Goal: Check status: Check status

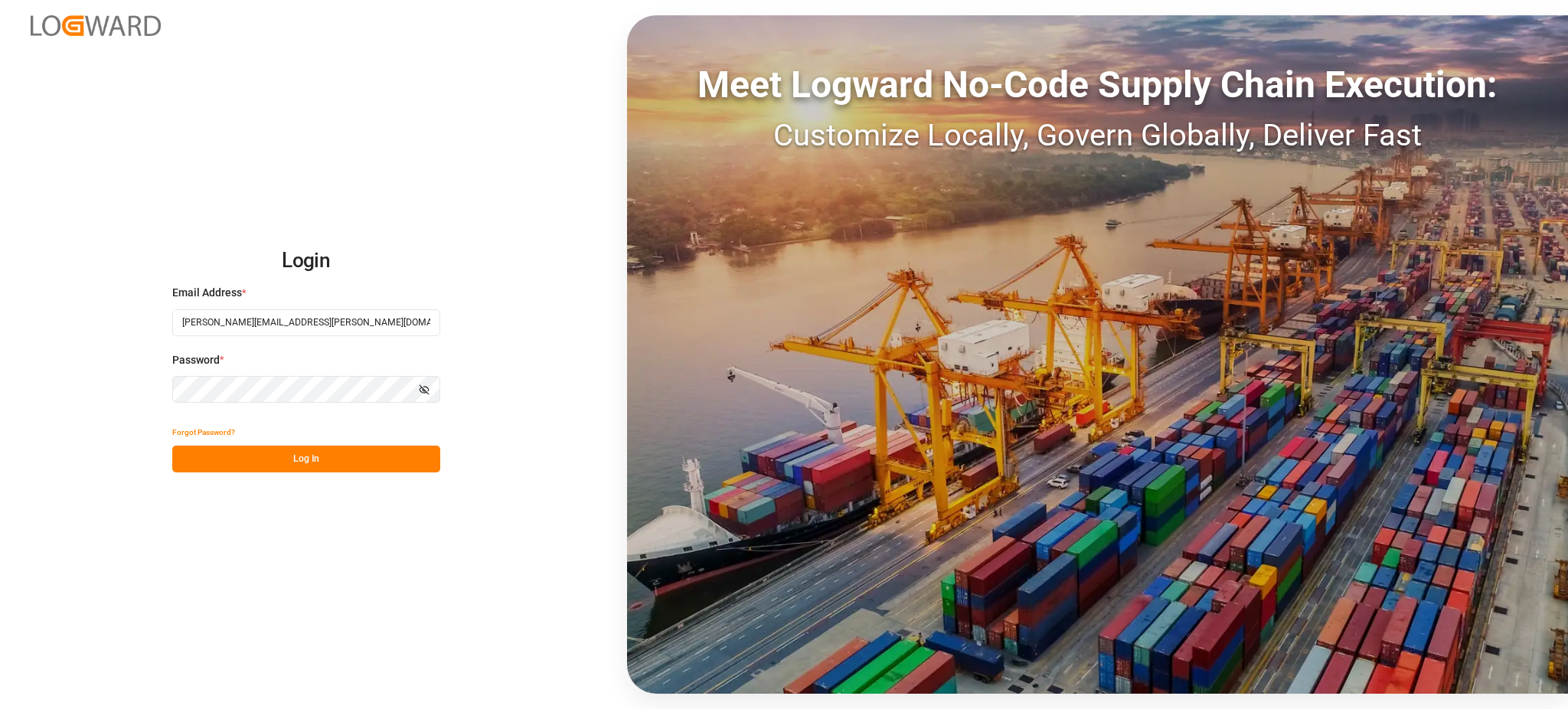
click at [347, 453] on button "Log In" at bounding box center [306, 459] width 268 height 27
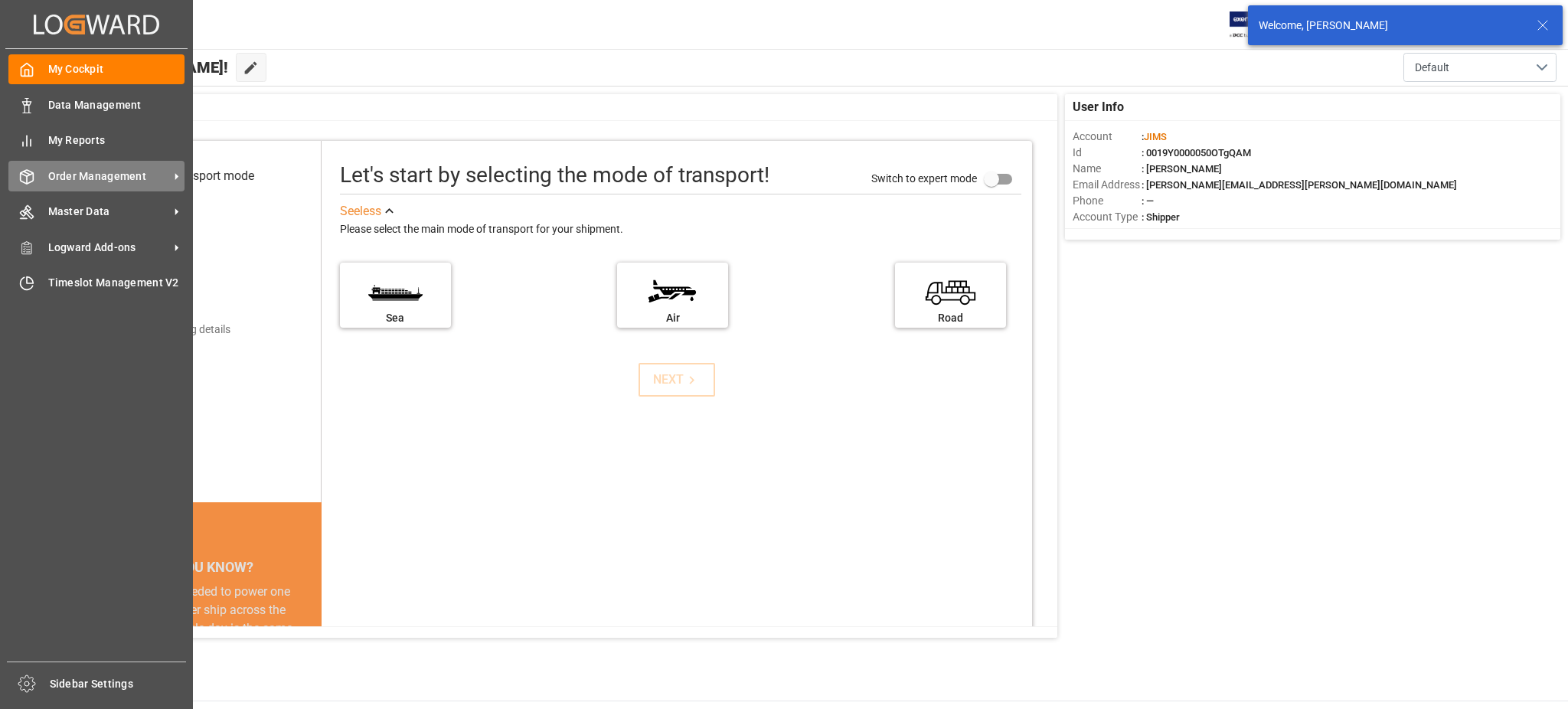
click at [34, 176] on icon at bounding box center [26, 177] width 15 height 15
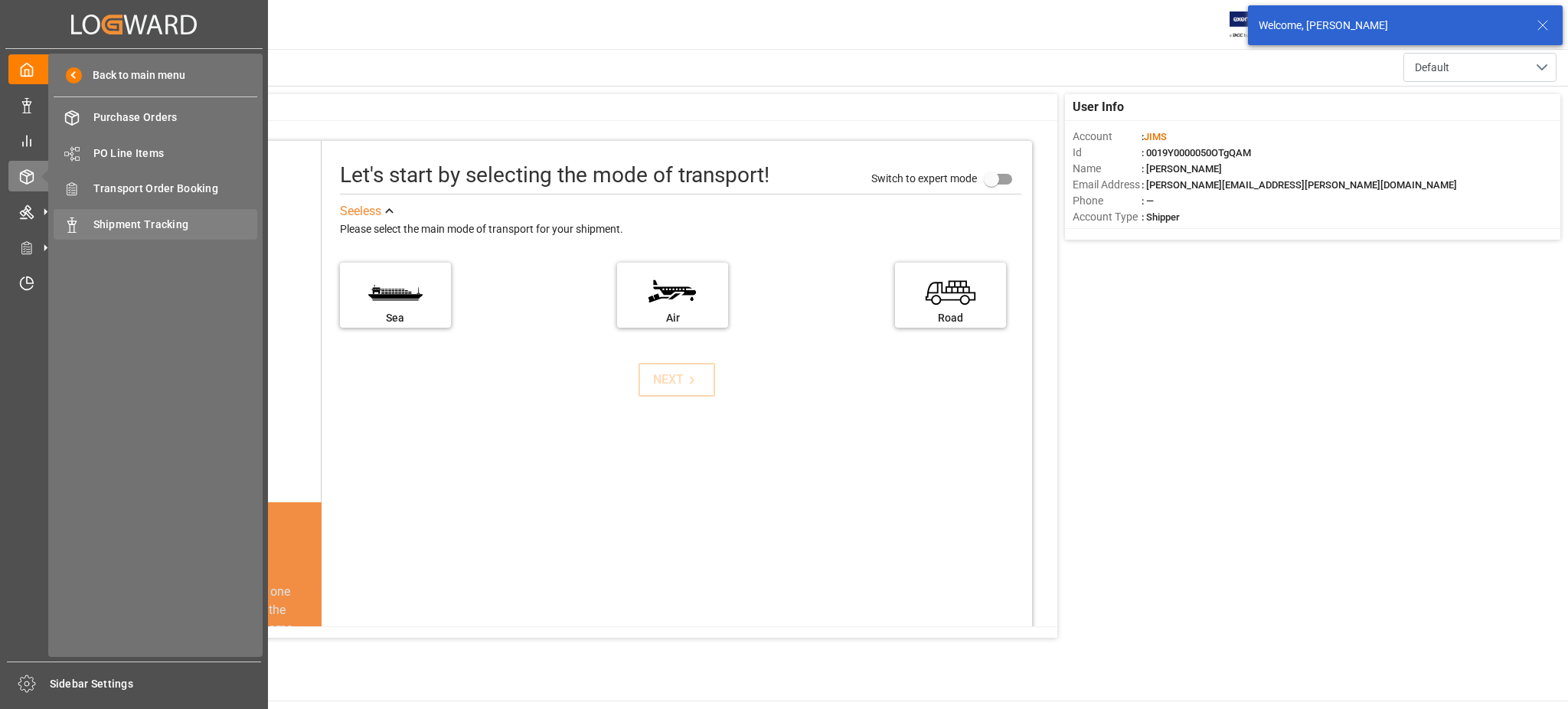
click at [127, 219] on span "Shipment Tracking" at bounding box center [176, 224] width 165 height 16
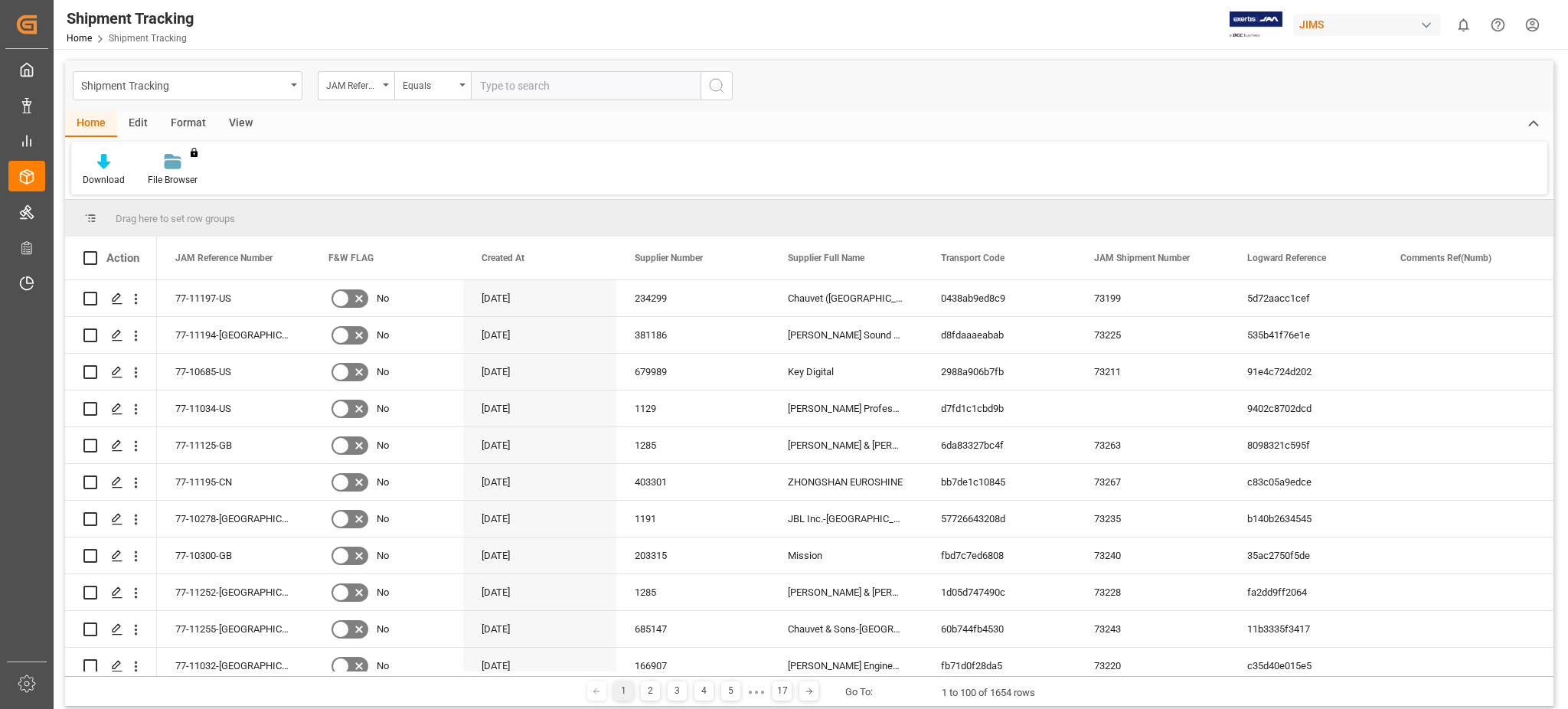
click at [596, 79] on input "text" at bounding box center [586, 85] width 229 height 29
type input "77-10848-be"
click at [706, 81] on button "search button" at bounding box center [716, 85] width 32 height 29
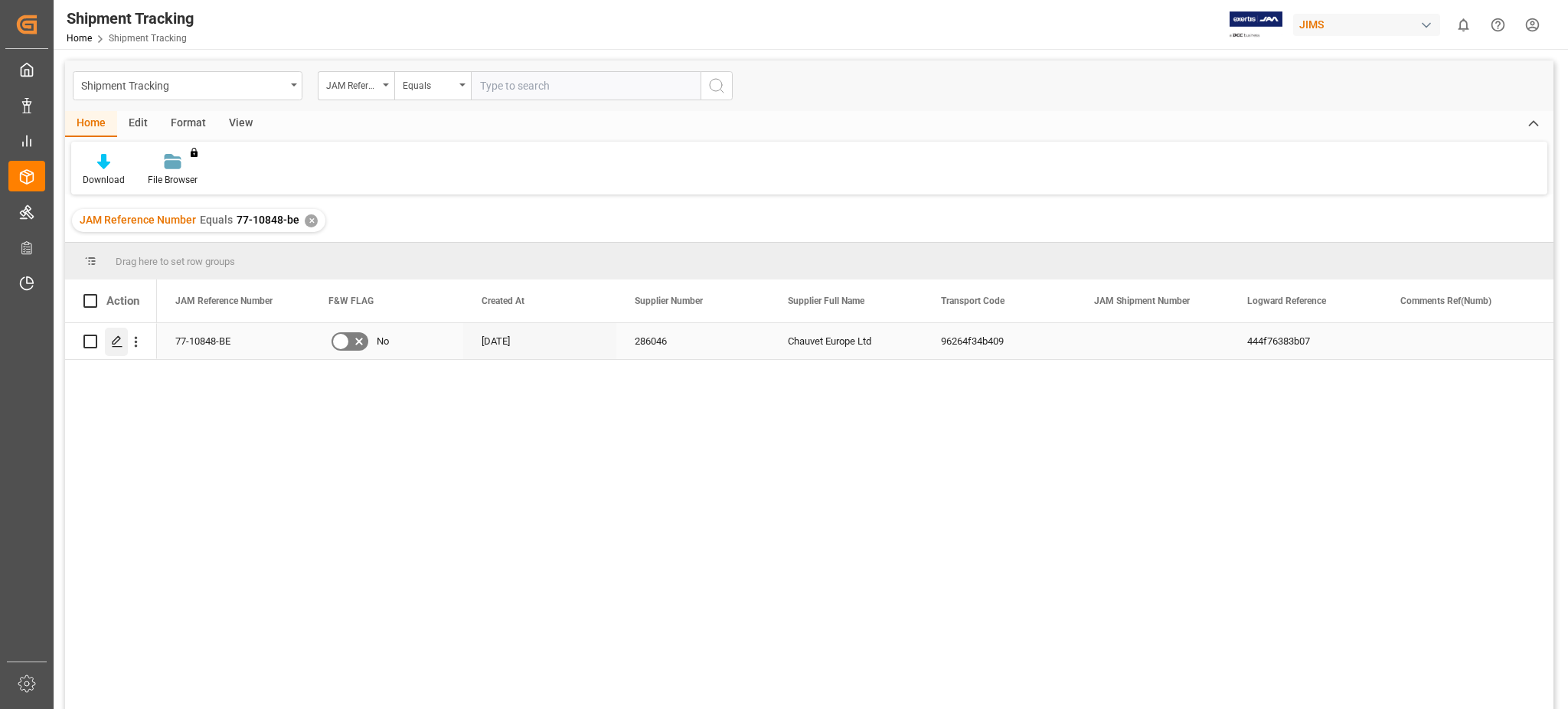
click at [117, 336] on icon "Press SPACE to select this row." at bounding box center [117, 341] width 12 height 12
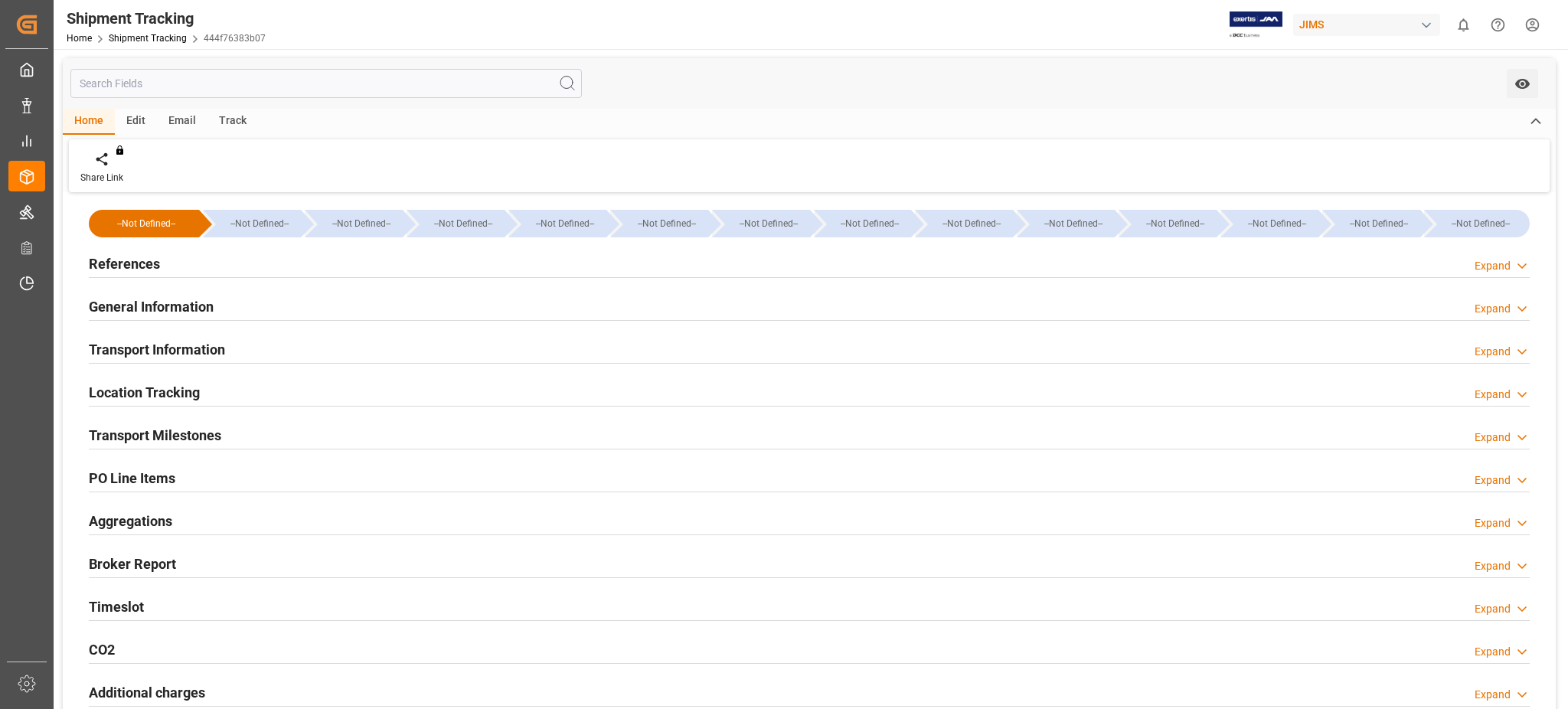
click at [205, 388] on div "Location Tracking Expand" at bounding box center [809, 391] width 1441 height 29
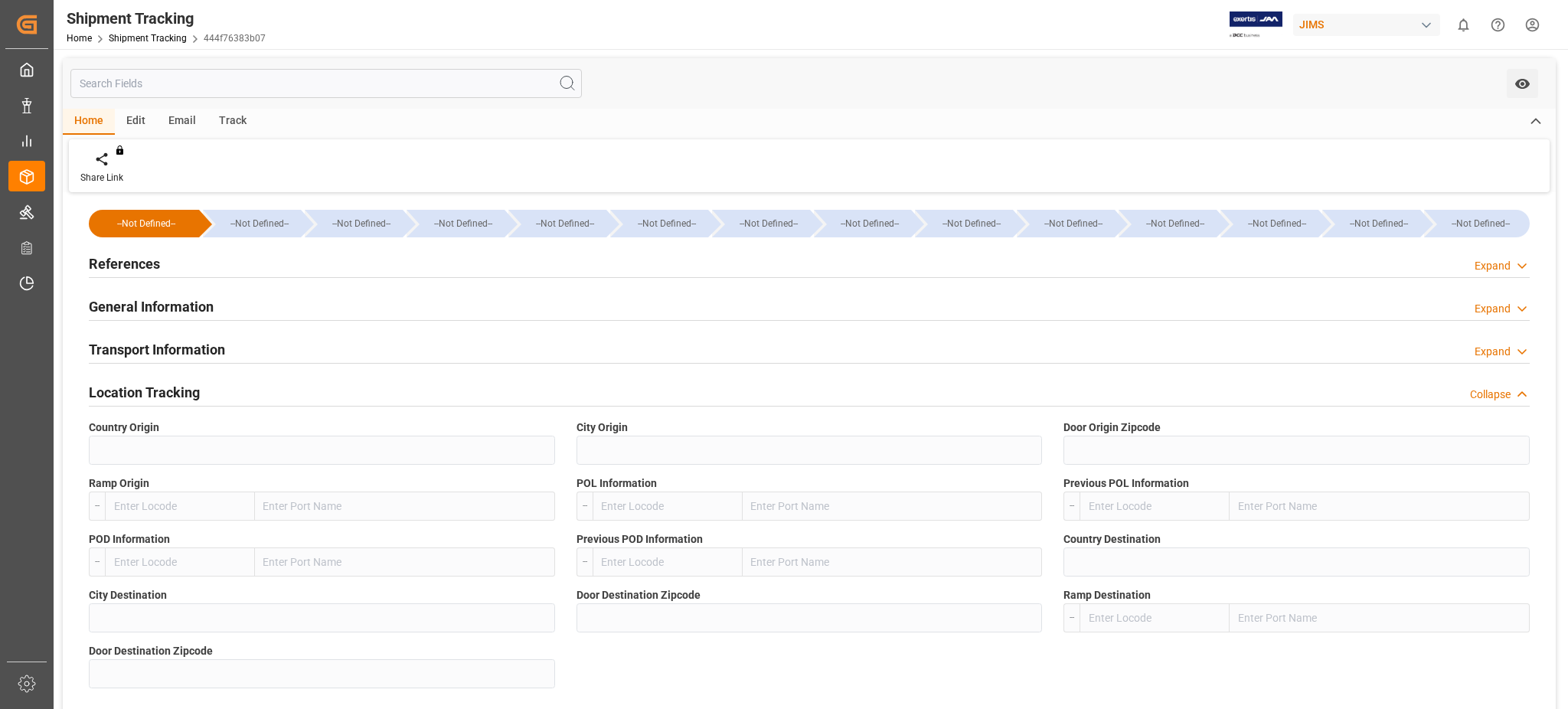
click at [220, 353] on h2 "Transport Information" at bounding box center [157, 349] width 137 height 21
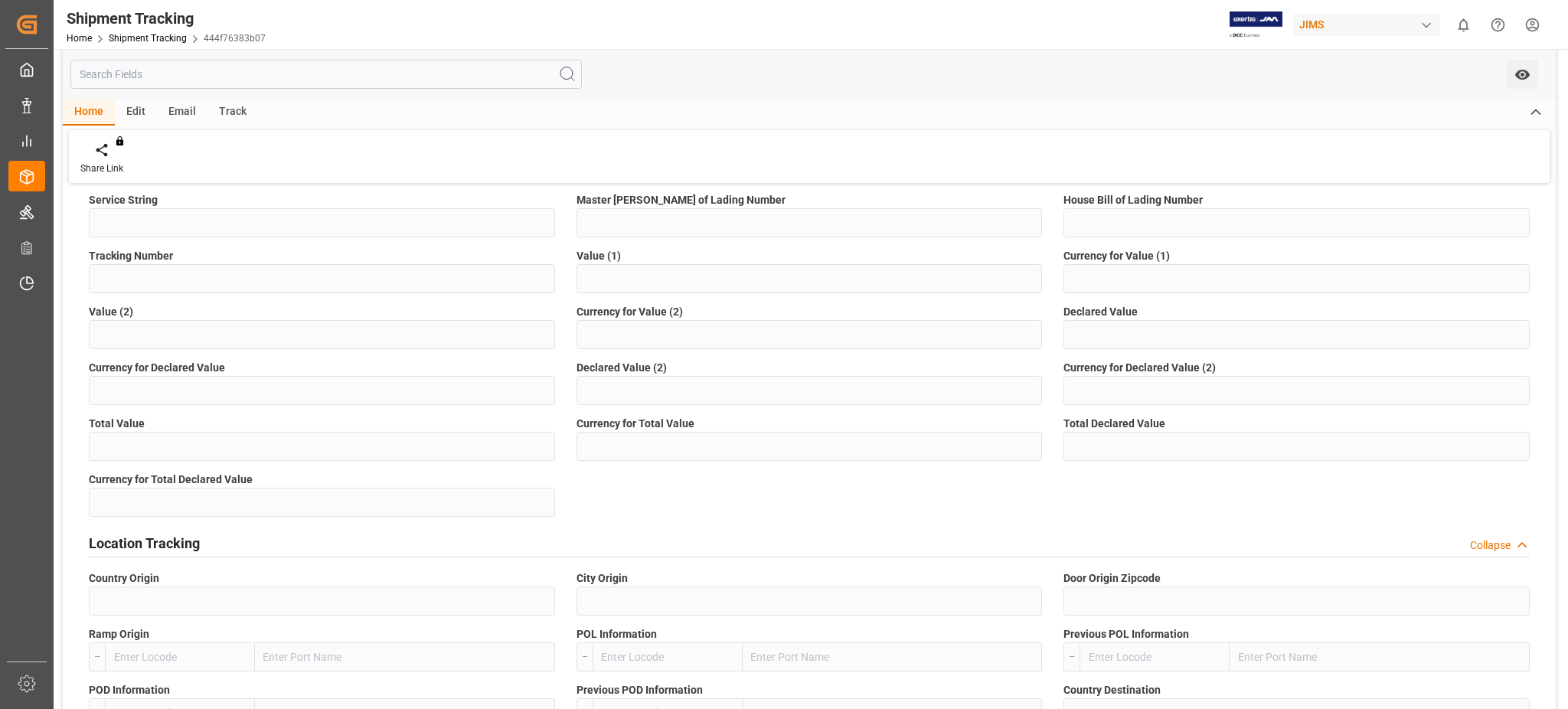
scroll to position [102, 0]
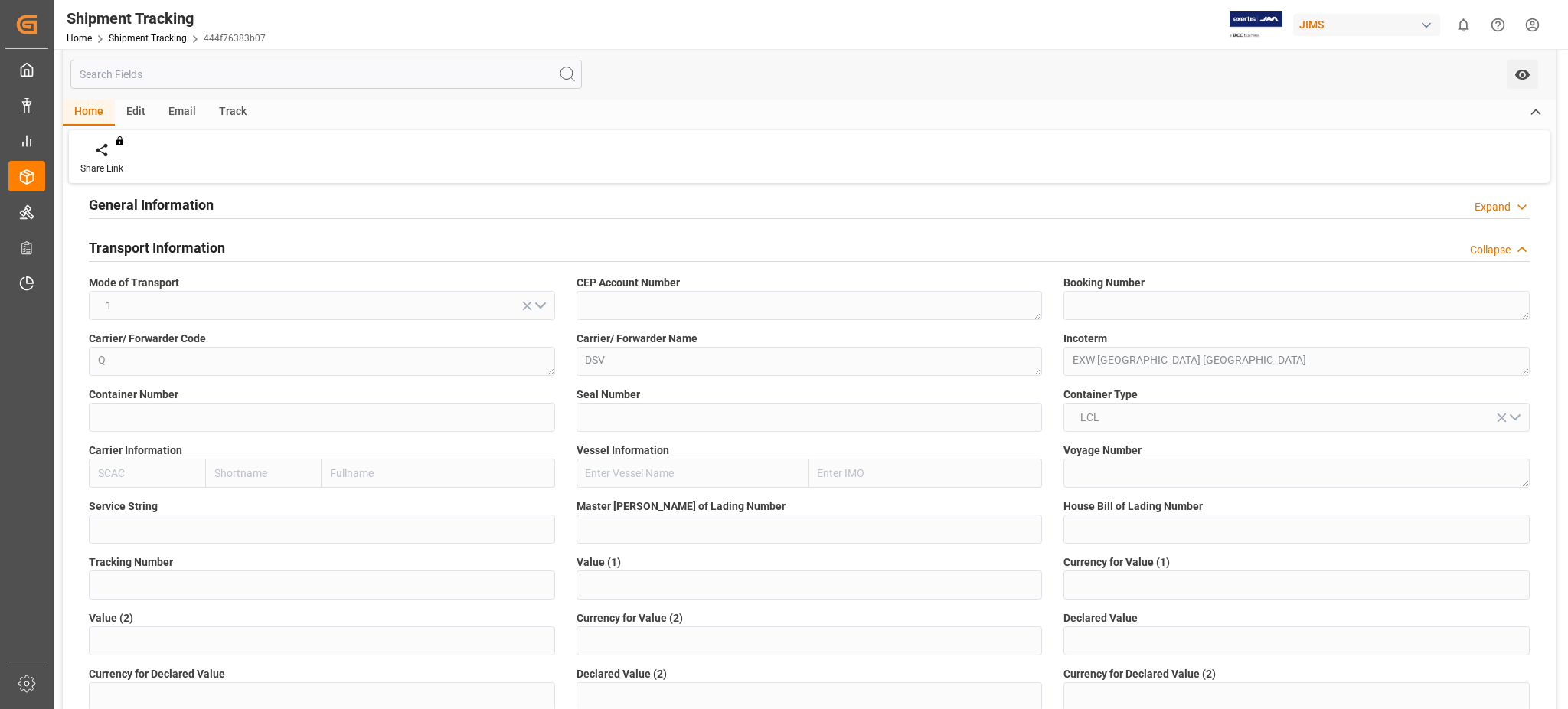
click at [1516, 110] on div at bounding box center [1536, 113] width 40 height 26
